Goal: Find specific page/section: Find specific page/section

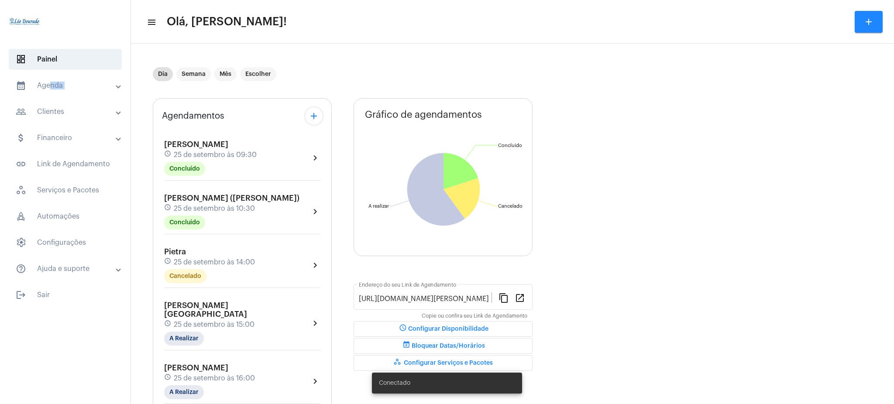
drag, startPoint x: 47, startPoint y: 100, endPoint x: 48, endPoint y: 80, distance: 19.7
click at [48, 80] on mat-accordion "calendar_month_outlined Agenda calendar_month_outlined Calendário schedule Disp…" at bounding box center [65, 177] width 131 height 204
click at [48, 80] on mat-expansion-panel-header "calendar_month_outlined Agenda" at bounding box center [67, 85] width 125 height 21
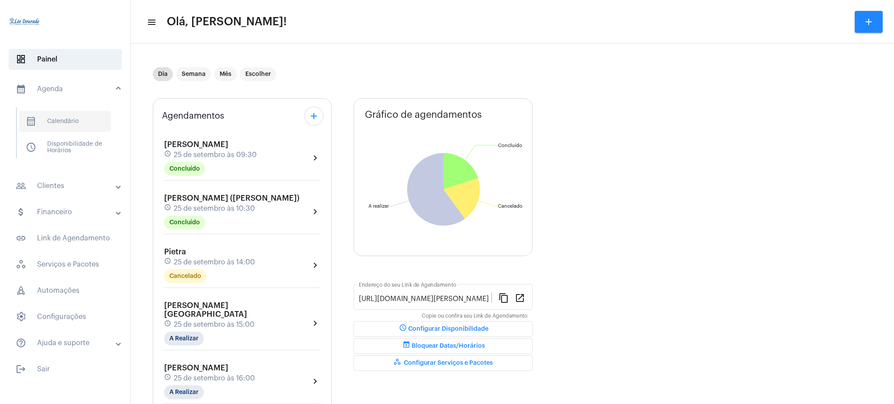
click at [68, 111] on span "calendar_month_outlined Calendário" at bounding box center [65, 121] width 92 height 21
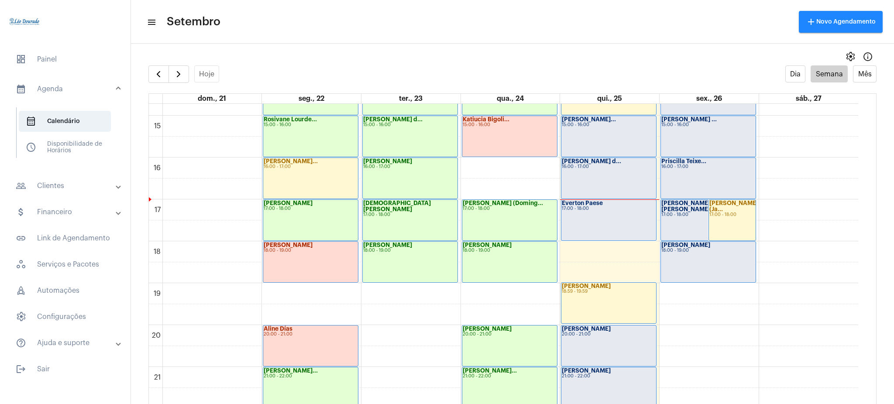
scroll to position [688, 0]
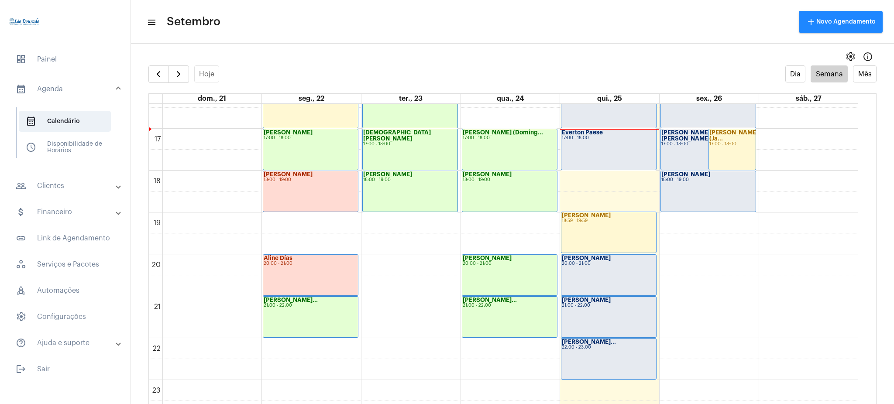
click at [509, 312] on div "[PERSON_NAME]... 21:00 - 22:00" at bounding box center [509, 317] width 95 height 41
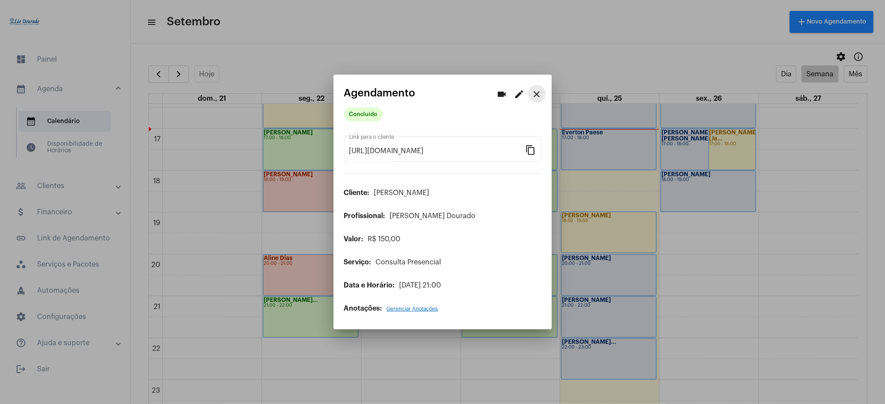
click at [533, 91] on mat-icon "close" at bounding box center [537, 94] width 10 height 10
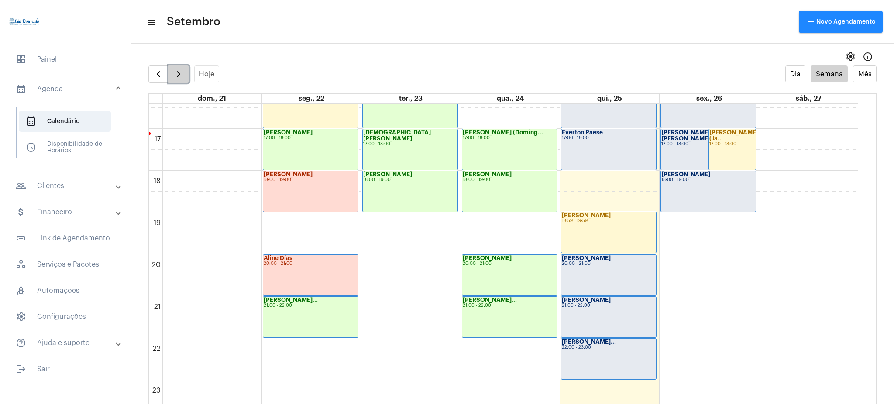
click at [183, 69] on span "button" at bounding box center [178, 74] width 10 height 10
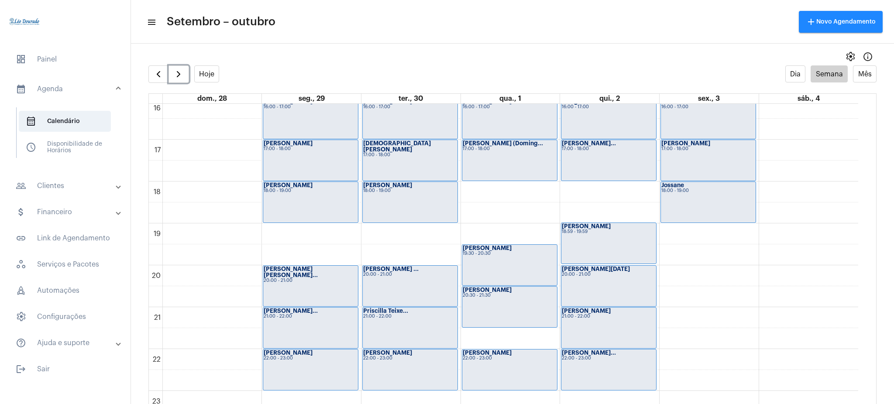
scroll to position [688, 0]
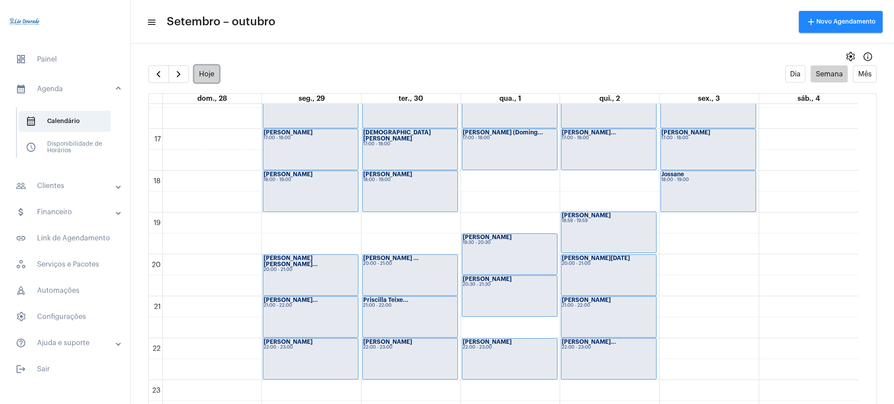
click at [205, 69] on button "Hoje" at bounding box center [206, 73] width 25 height 17
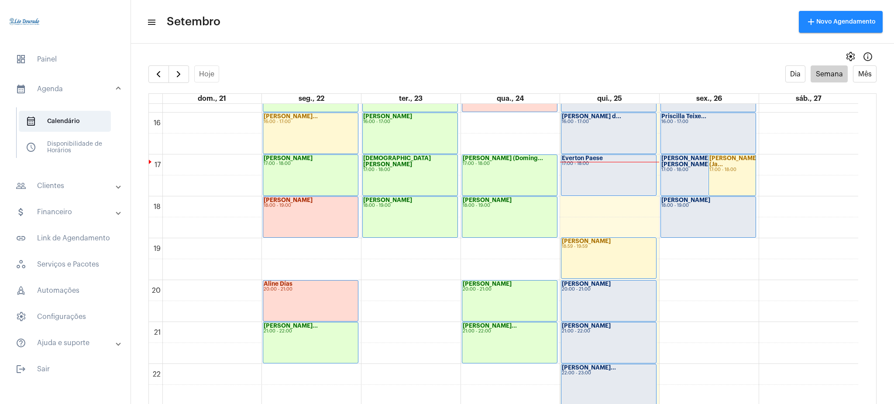
scroll to position [688, 0]
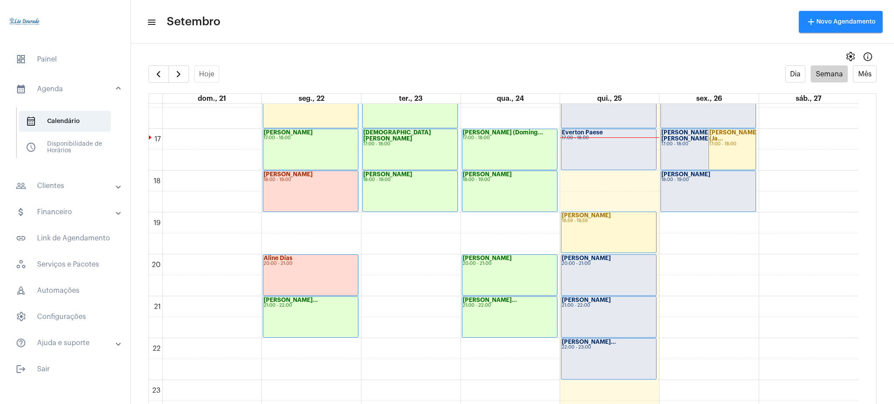
click at [93, 184] on mat-panel-title "people_outline Clientes" at bounding box center [66, 186] width 101 height 10
click at [89, 144] on span "people_outline Meus Clientes" at bounding box center [65, 149] width 92 height 21
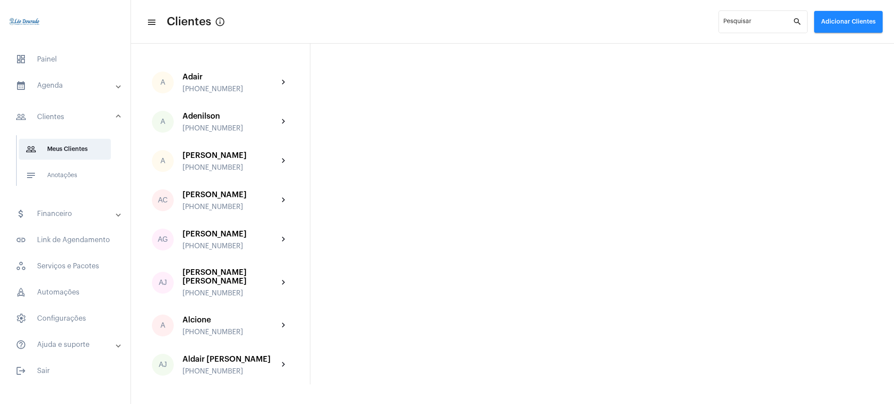
click at [80, 85] on mat-panel-title "calendar_month_outlined Agenda" at bounding box center [66, 85] width 101 height 10
click at [80, 118] on span "calendar_month_outlined Calendário" at bounding box center [65, 121] width 92 height 21
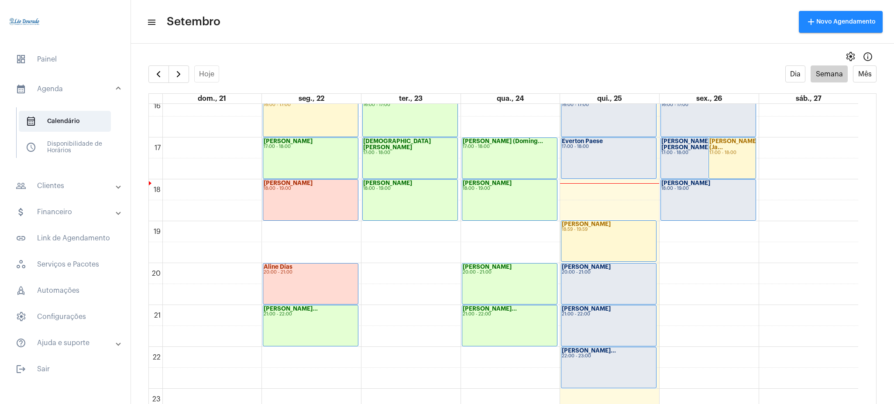
scroll to position [688, 0]
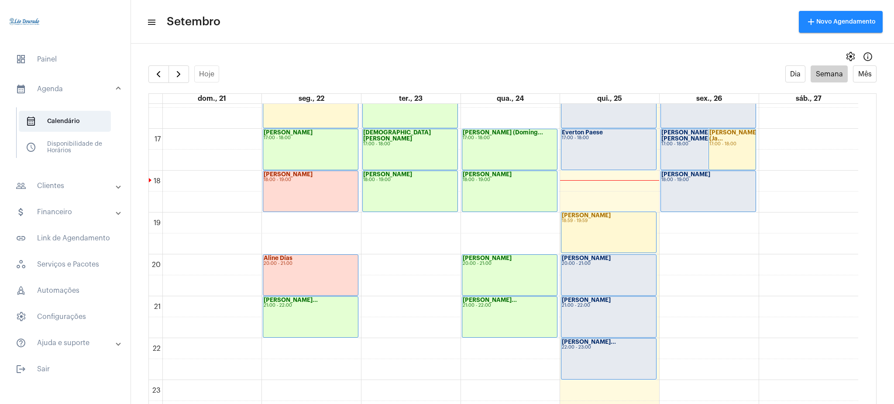
click at [84, 185] on mat-panel-title "people_outline Clientes" at bounding box center [66, 186] width 101 height 10
click at [82, 150] on span "people_outline Meus Clientes" at bounding box center [65, 149] width 92 height 21
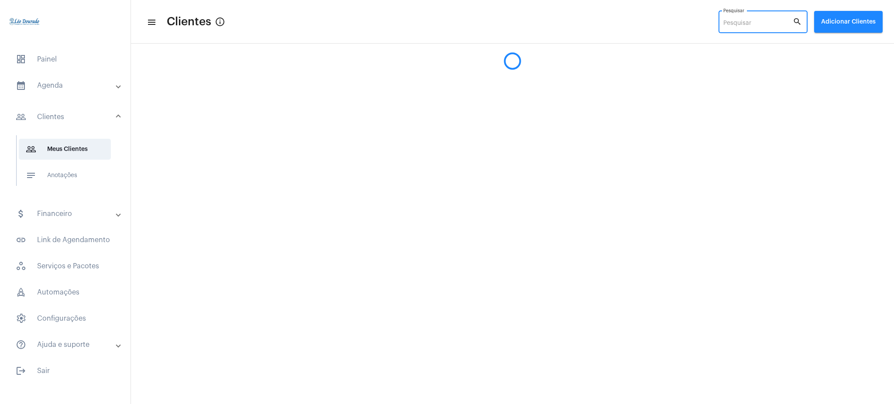
click at [768, 27] on input "Pesquisar" at bounding box center [757, 23] width 69 height 7
type input "0"
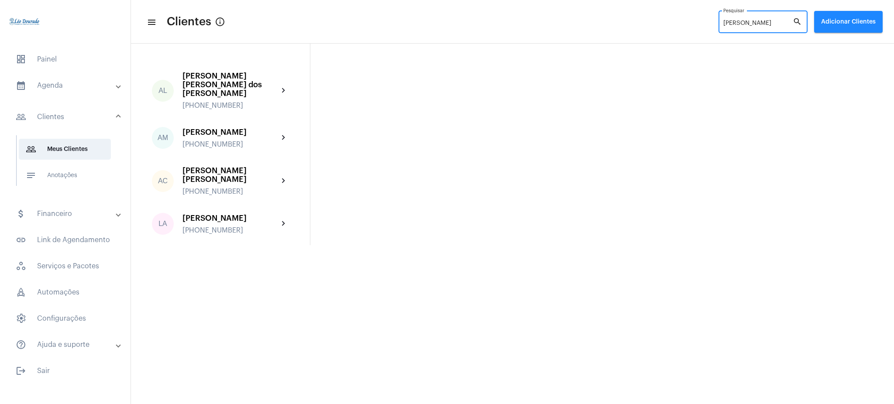
type input "[PERSON_NAME]"
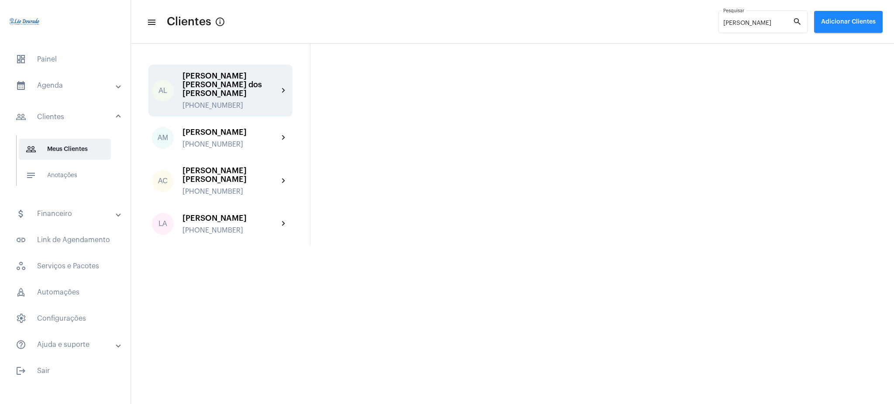
click at [258, 77] on div "[PERSON_NAME] [PERSON_NAME] dos [PERSON_NAME]" at bounding box center [230, 85] width 96 height 26
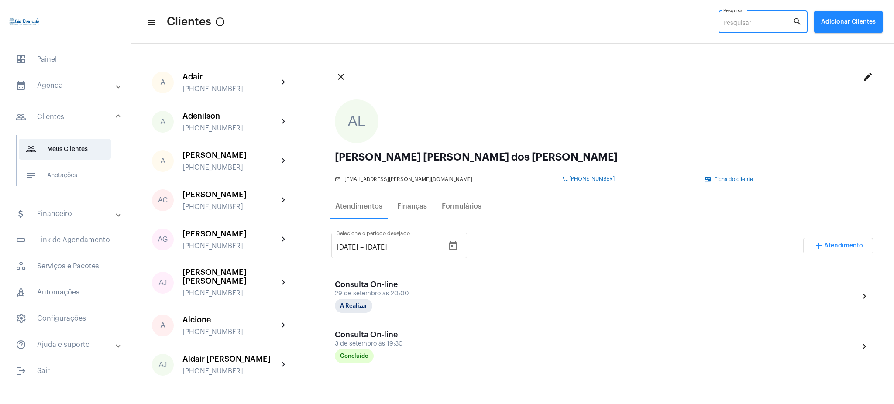
click at [742, 21] on input "Pesquisar" at bounding box center [757, 23] width 69 height 7
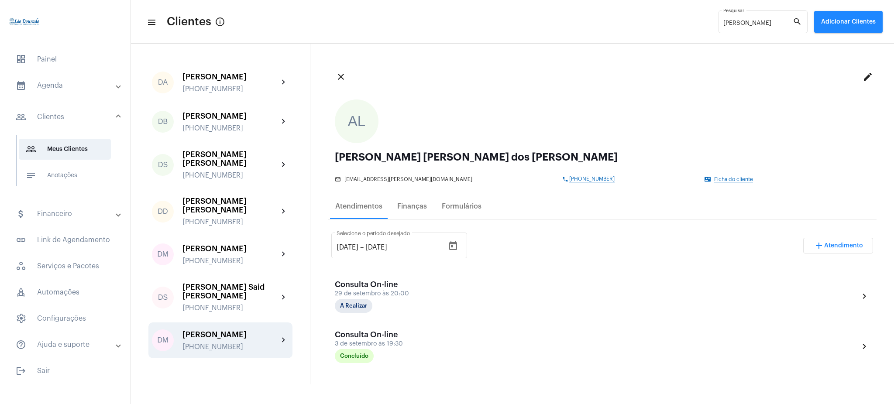
click at [264, 330] on div "[PERSON_NAME]" at bounding box center [230, 334] width 96 height 9
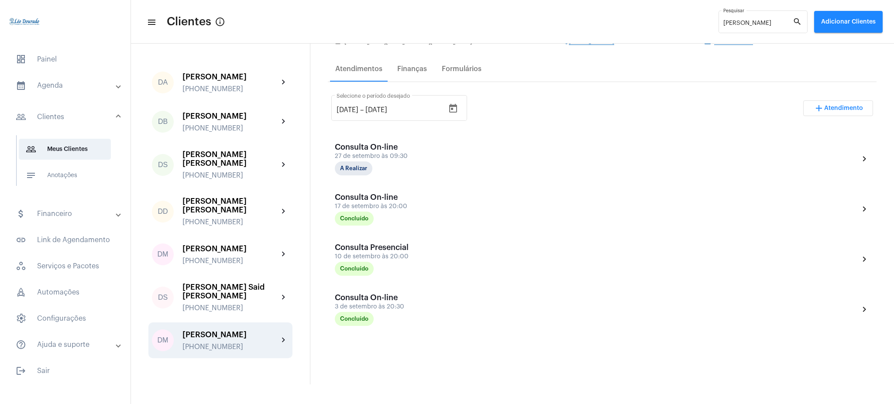
scroll to position [141, 0]
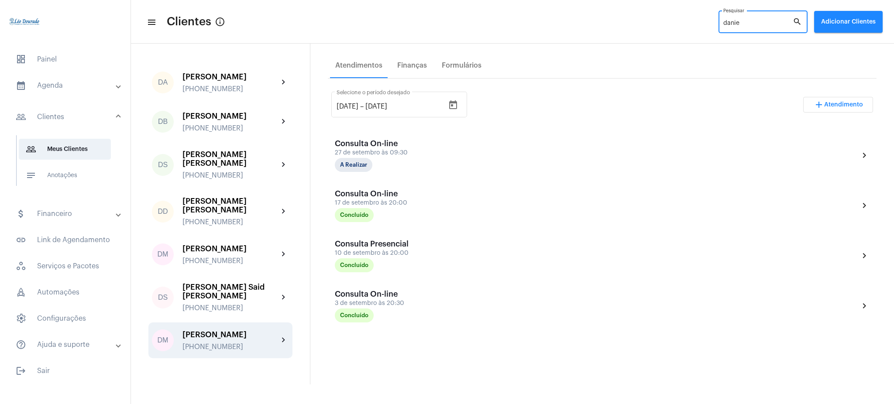
click at [746, 24] on input "danie" at bounding box center [757, 23] width 69 height 7
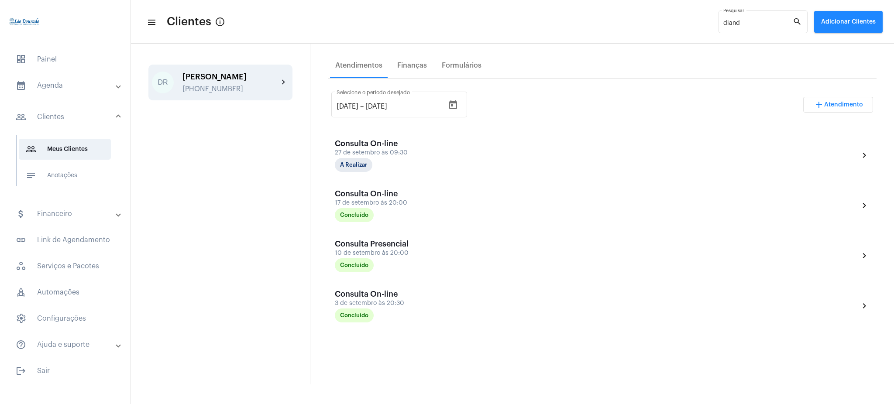
click at [279, 78] on mat-icon "chevron_right" at bounding box center [283, 82] width 10 height 10
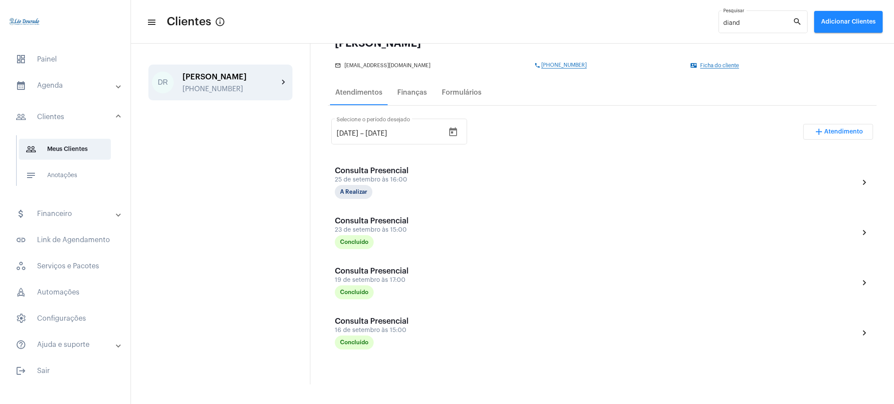
scroll to position [117, 0]
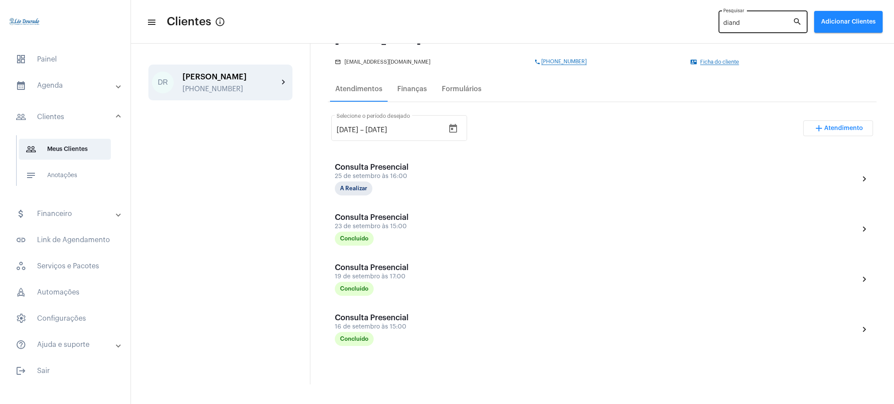
click at [781, 18] on div "diand Pesquisar" at bounding box center [757, 21] width 69 height 24
click at [777, 24] on input "diand" at bounding box center [757, 23] width 69 height 7
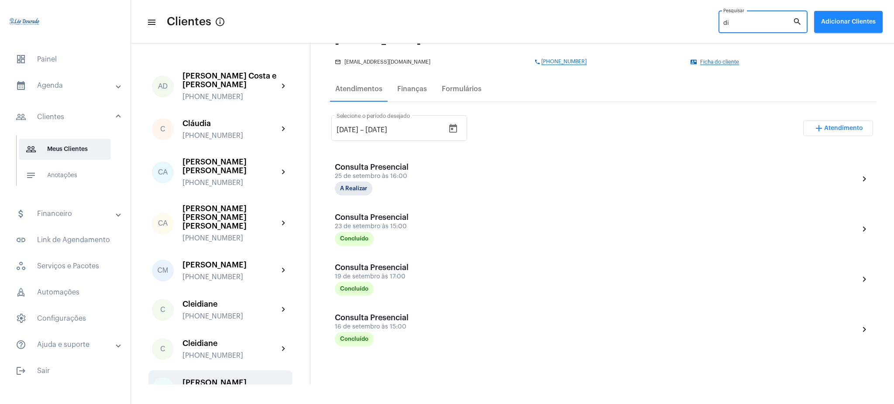
type input "d"
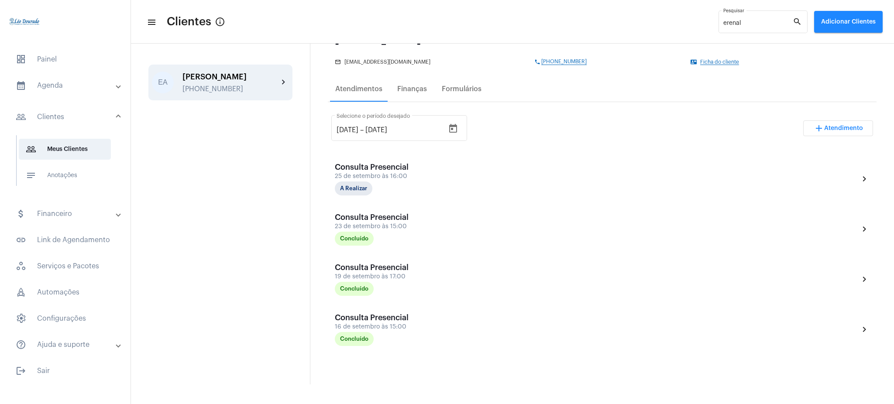
click at [289, 75] on div "EA [PERSON_NAME] [PHONE_NUMBER] chevron_right" at bounding box center [220, 83] width 144 height 36
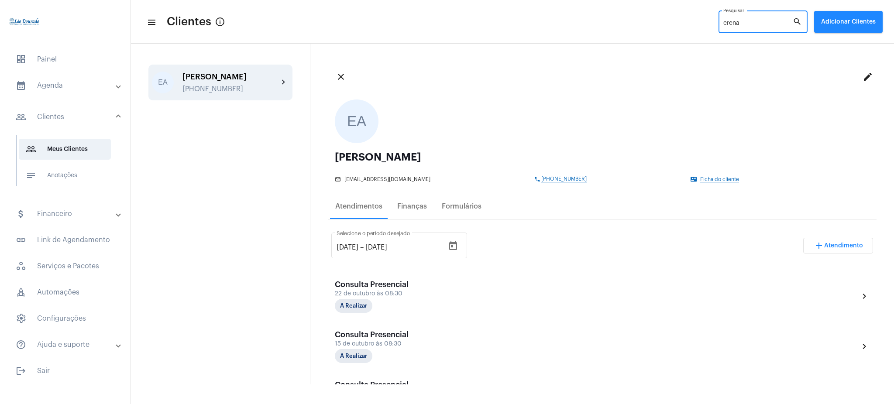
click at [745, 26] on input "erena" at bounding box center [757, 23] width 69 height 7
type input "e"
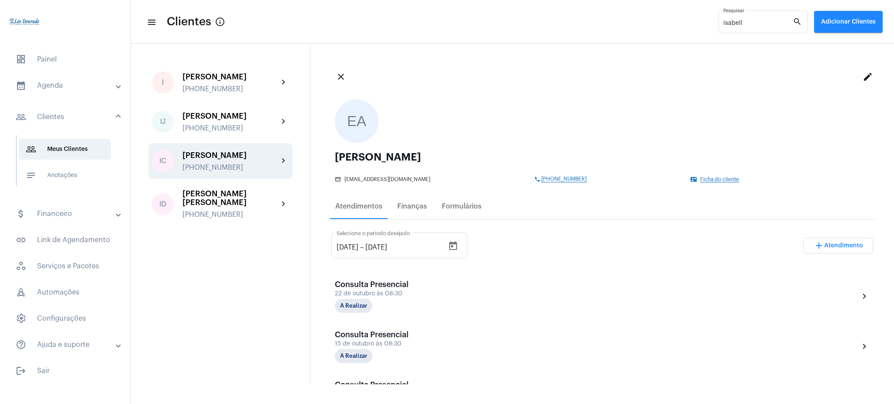
click at [259, 164] on div "[PHONE_NUMBER]" at bounding box center [230, 168] width 96 height 8
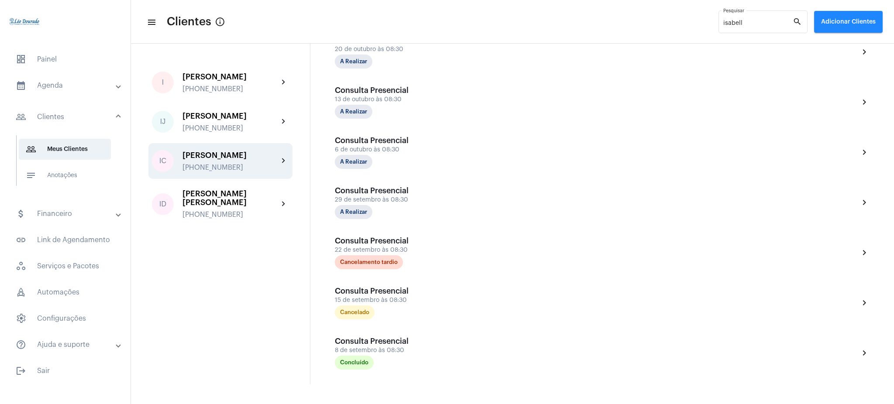
scroll to position [243, 0]
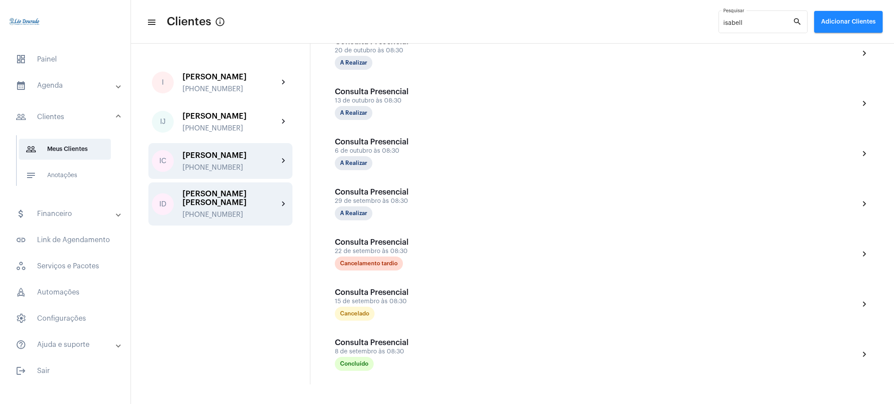
click at [281, 193] on div "ID [PERSON_NAME] [PERSON_NAME] [PHONE_NUMBER] chevron_right" at bounding box center [220, 203] width 144 height 43
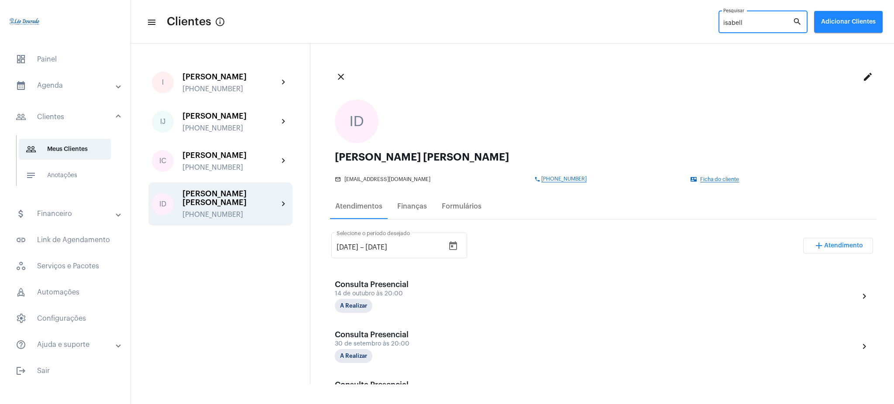
click at [753, 22] on input "isabell" at bounding box center [757, 23] width 69 height 7
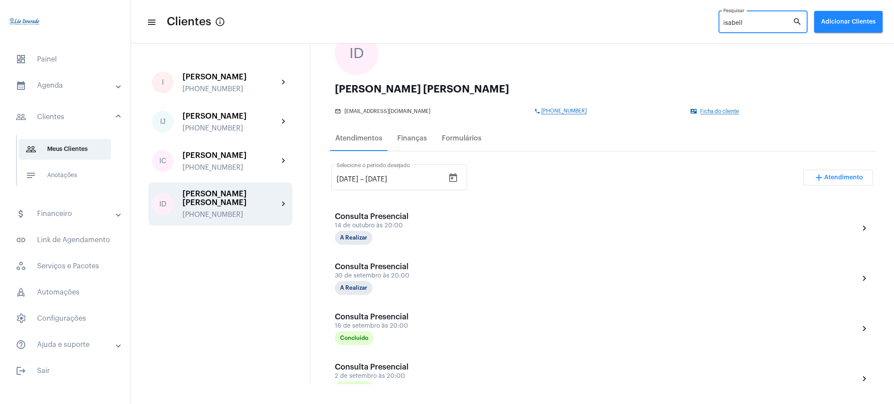
scroll to position [108, 0]
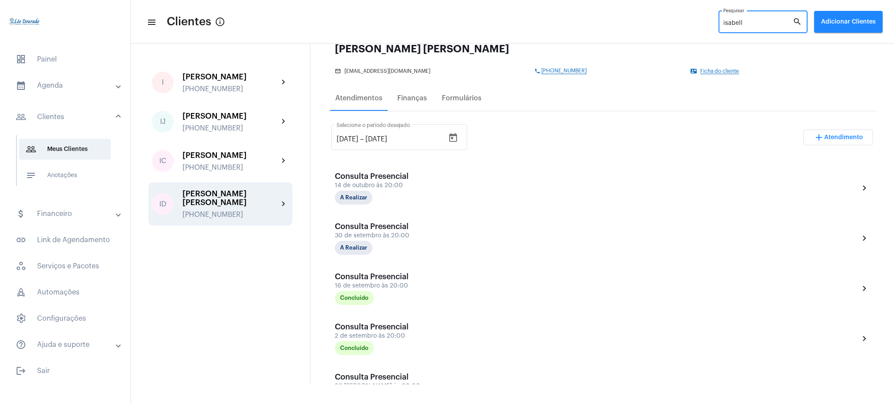
click at [751, 23] on input "isabell" at bounding box center [757, 23] width 69 height 7
type input "i"
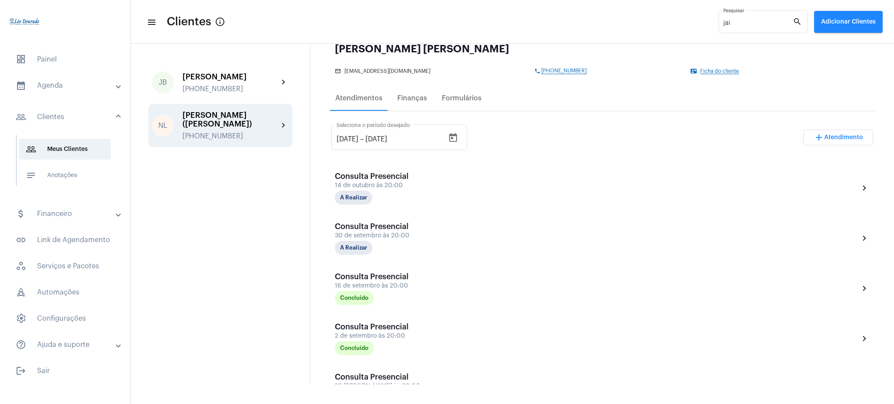
click at [264, 132] on div "[PHONE_NUMBER]" at bounding box center [230, 136] width 96 height 8
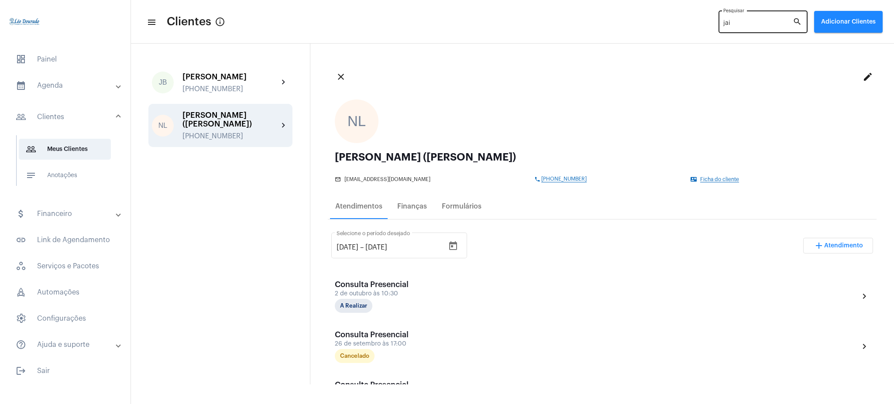
click at [742, 27] on div "jai Pesquisar" at bounding box center [757, 21] width 69 height 24
click at [741, 23] on input "jai" at bounding box center [757, 23] width 69 height 7
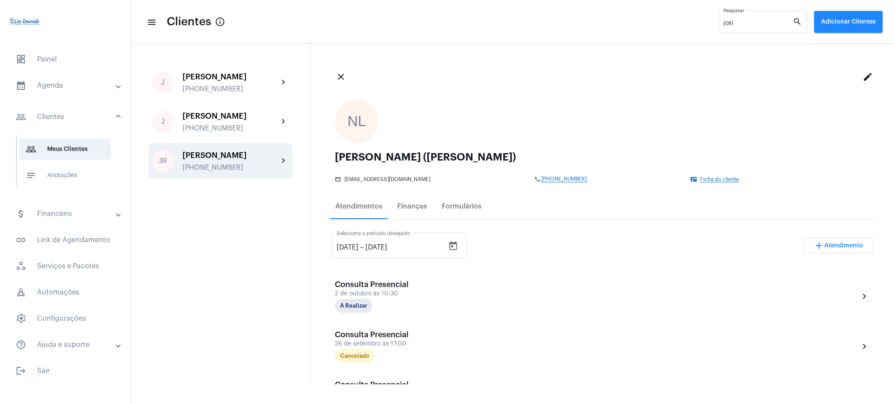
click at [248, 155] on div "[PERSON_NAME]" at bounding box center [230, 155] width 96 height 9
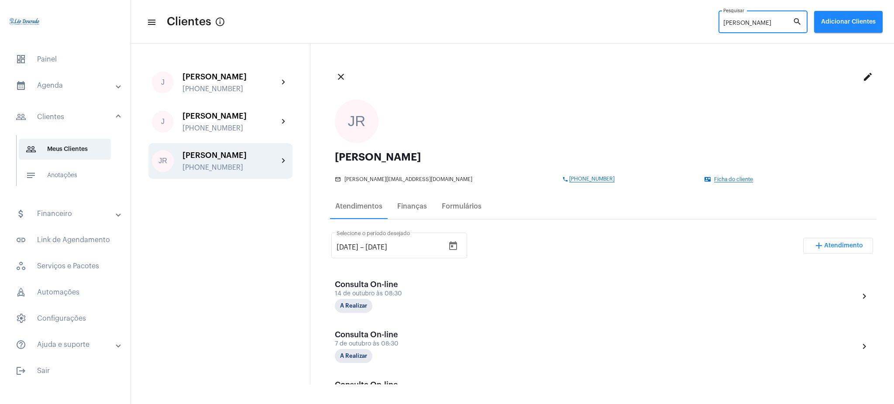
click at [747, 25] on input "[PERSON_NAME]" at bounding box center [757, 23] width 69 height 7
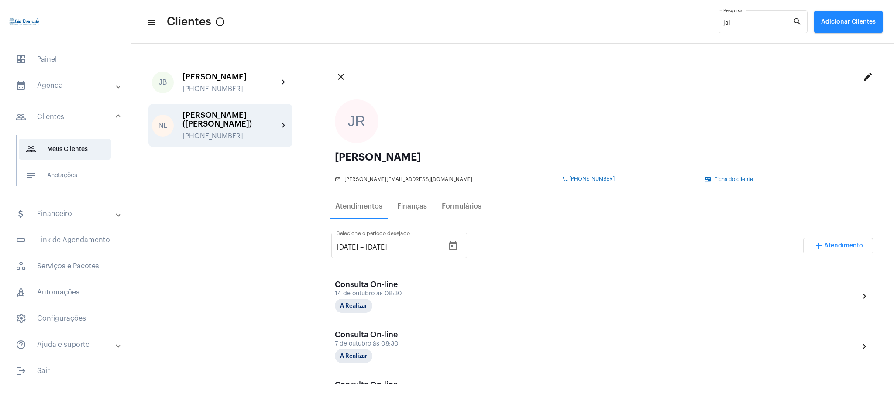
click at [275, 118] on div "[PERSON_NAME] ([PERSON_NAME])" at bounding box center [230, 119] width 96 height 17
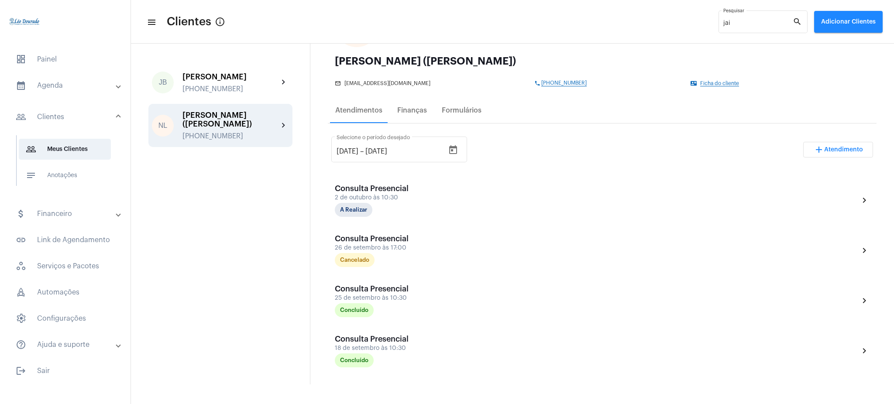
scroll to position [85, 0]
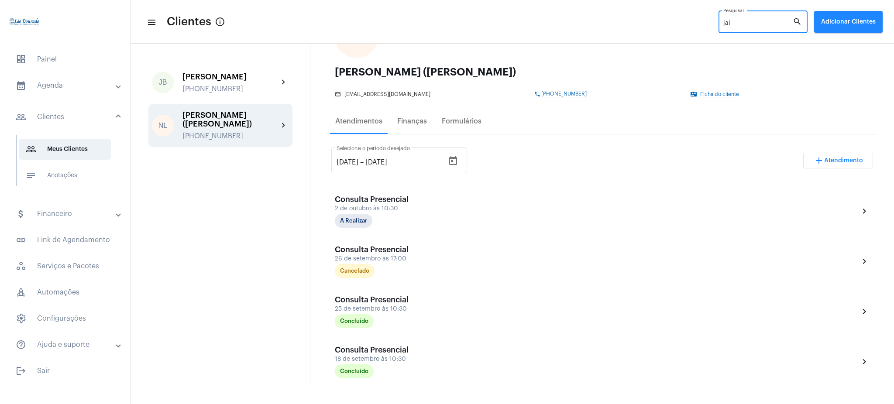
click at [741, 20] on input "jai" at bounding box center [757, 23] width 69 height 7
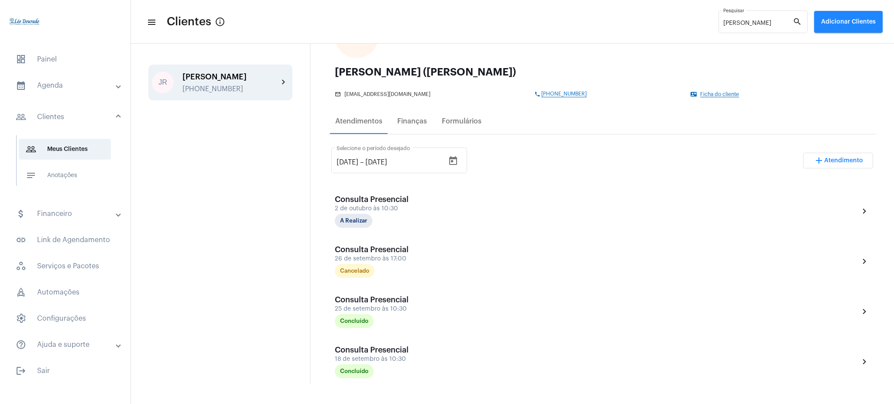
click at [283, 73] on div "JR [PERSON_NAME] [PHONE_NUMBER] chevron_right" at bounding box center [220, 83] width 144 height 36
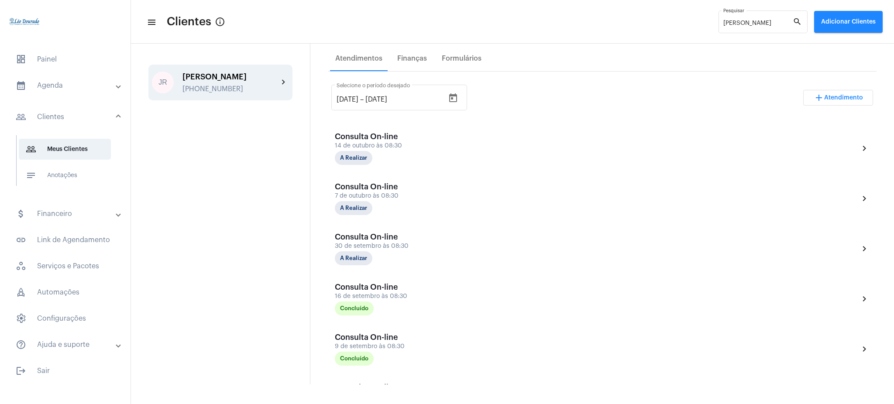
scroll to position [144, 0]
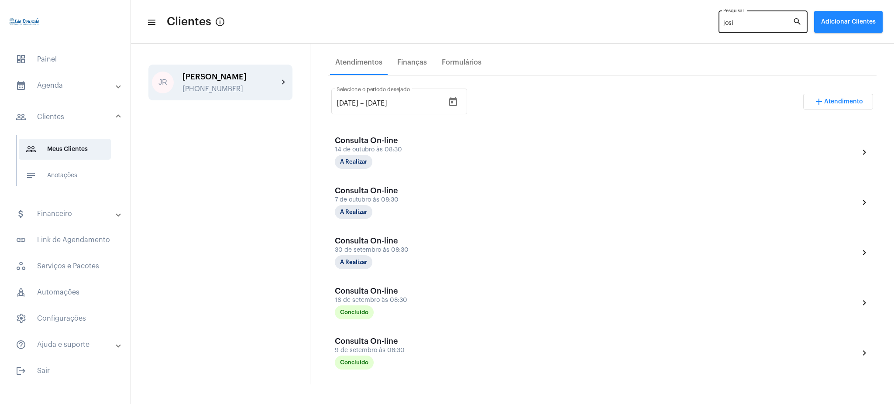
click at [753, 24] on input "josi" at bounding box center [757, 23] width 69 height 7
type input "j"
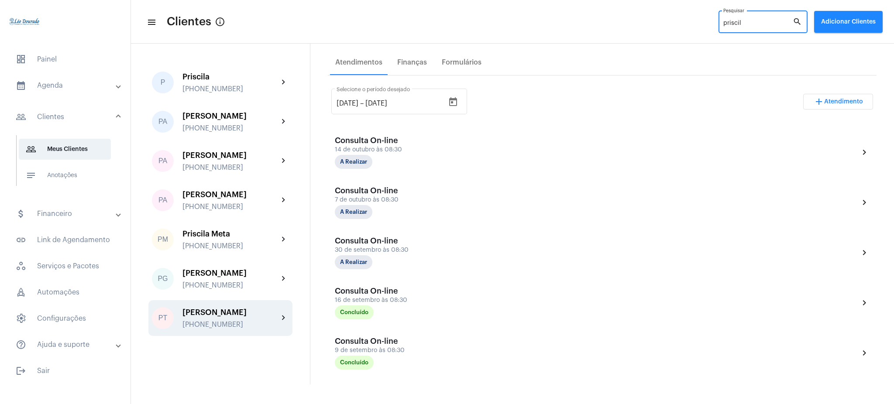
type input "priscil"
click at [267, 308] on div "[PERSON_NAME]" at bounding box center [230, 312] width 96 height 9
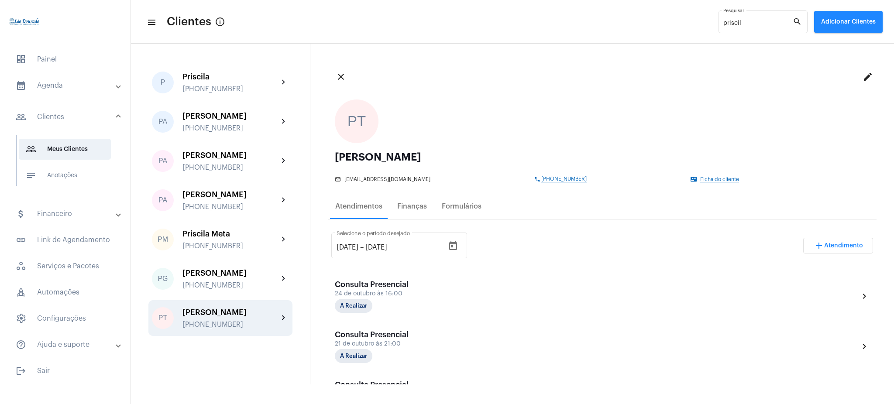
drag, startPoint x: 884, startPoint y: 110, endPoint x: 893, endPoint y: 39, distance: 70.8
click at [893, 44] on app-clients "menu Clientes info_outlined priscil Pesquisar search Adicionar Clientes P Prisc…" at bounding box center [512, 214] width 763 height 341
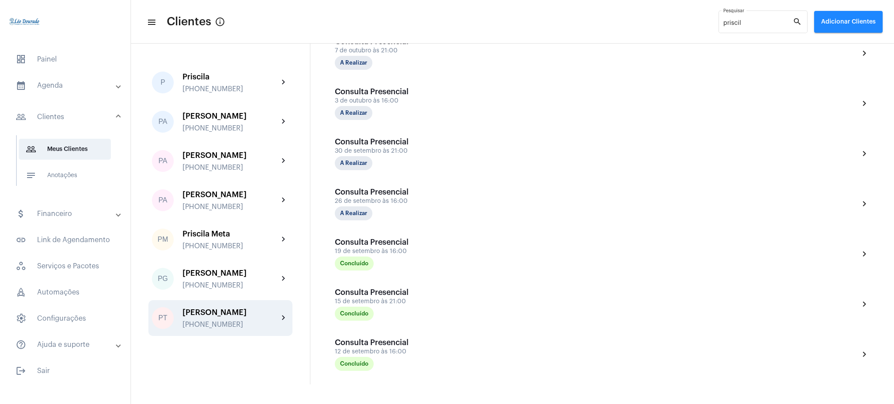
scroll to position [488, 0]
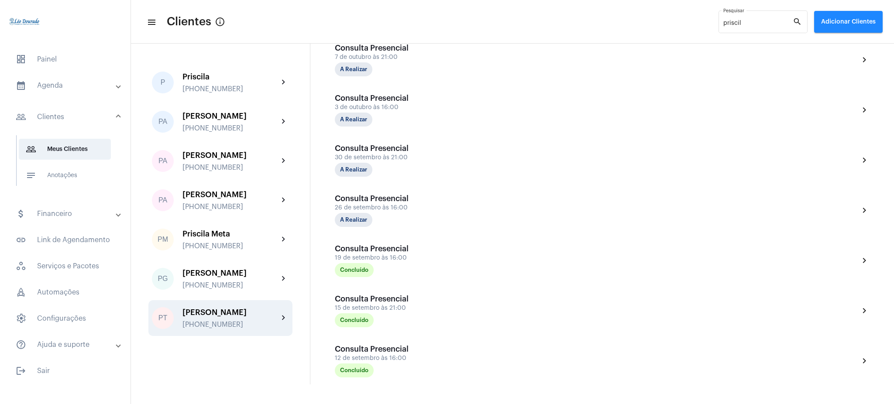
click at [208, 51] on div "P Priscila [PHONE_NUMBER] chevron_right PA [PERSON_NAME] [PHONE_NUMBER] chevron…" at bounding box center [220, 214] width 179 height 341
click at [54, 91] on mat-expansion-panel-header "calendar_month_outlined Agenda" at bounding box center [67, 85] width 125 height 21
click at [67, 121] on span "calendar_month_outlined Calendário" at bounding box center [65, 121] width 92 height 21
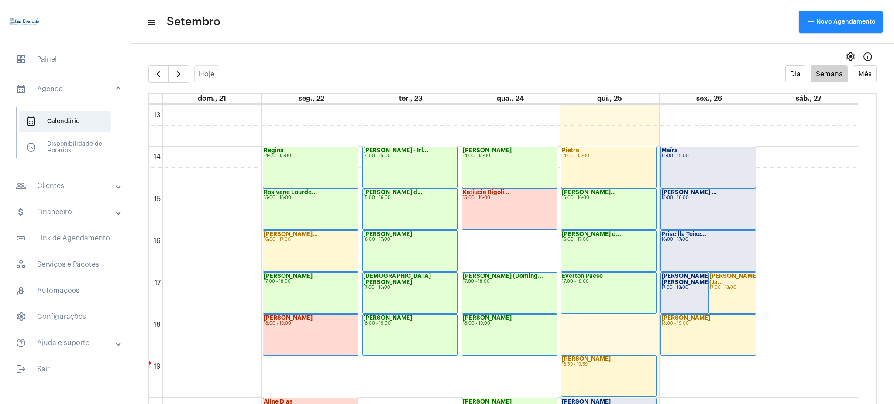
scroll to position [554, 0]
